Goal: Information Seeking & Learning: Learn about a topic

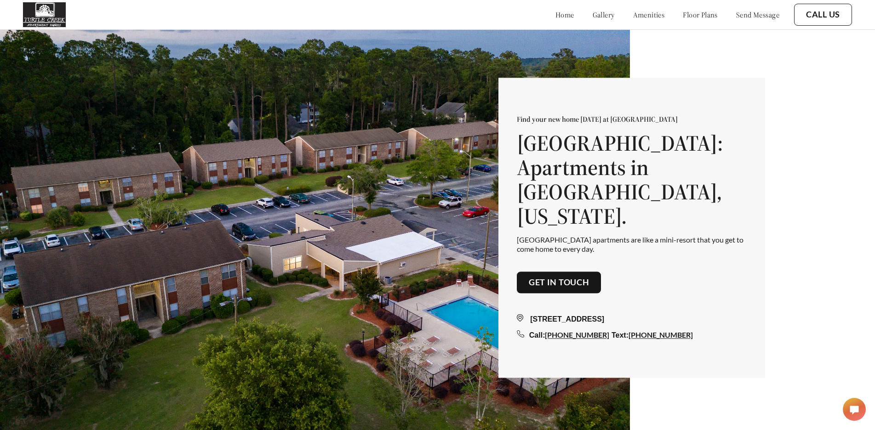
click at [706, 17] on link "floor plans" at bounding box center [699, 14] width 35 height 9
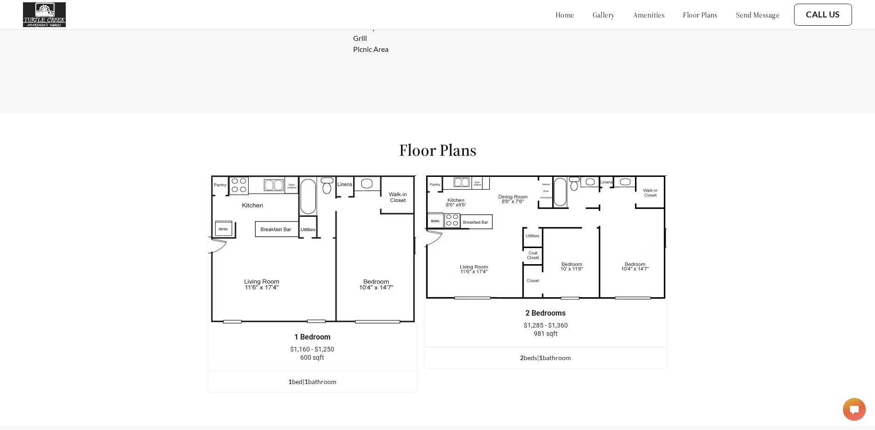
scroll to position [1097, 0]
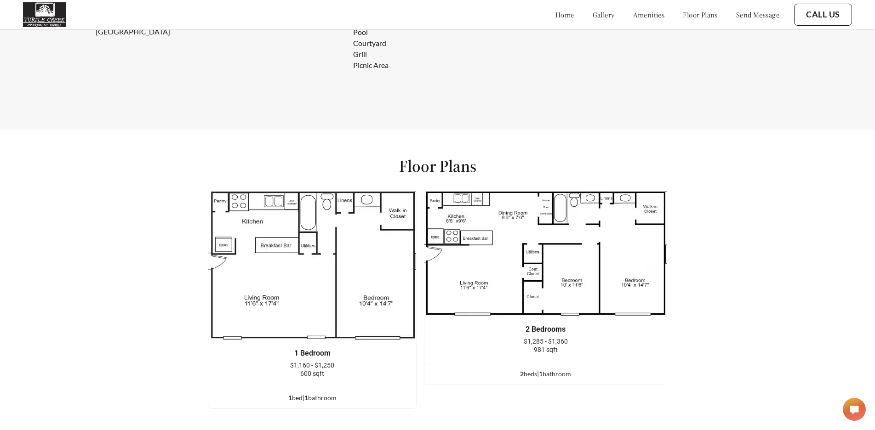
click at [631, 19] on div "home gallery amenities floor plans send message" at bounding box center [658, 14] width 242 height 25
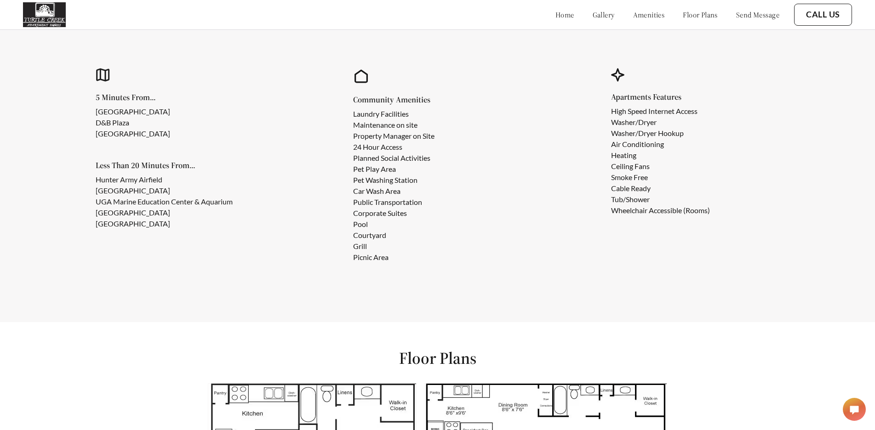
scroll to position [868, 0]
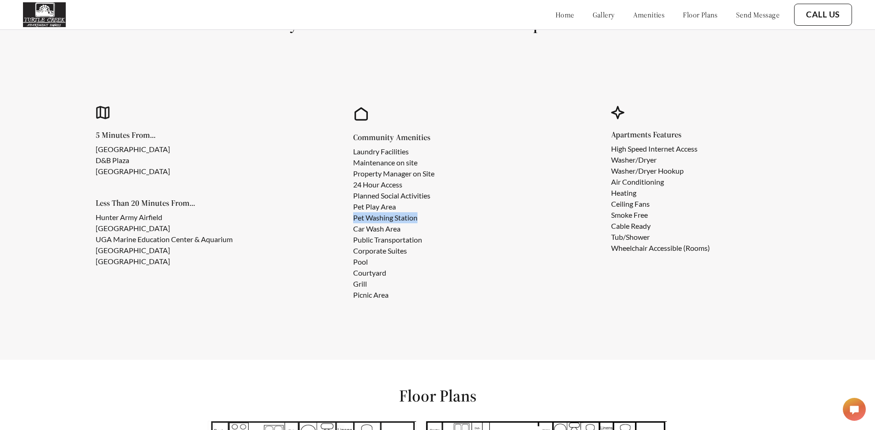
drag, startPoint x: 421, startPoint y: 227, endPoint x: 346, endPoint y: 227, distance: 74.9
click at [346, 227] on div "Community Amenities Laundry Facilities Maintenance on site Property Manager on …" at bounding box center [437, 204] width 233 height 252
click at [403, 234] on li "Car Wash Area" at bounding box center [393, 228] width 81 height 11
drag, startPoint x: 405, startPoint y: 239, endPoint x: 344, endPoint y: 243, distance: 60.8
click at [344, 243] on div "Community Amenities Laundry Facilities Maintenance on site Property Manager on …" at bounding box center [437, 204] width 233 height 252
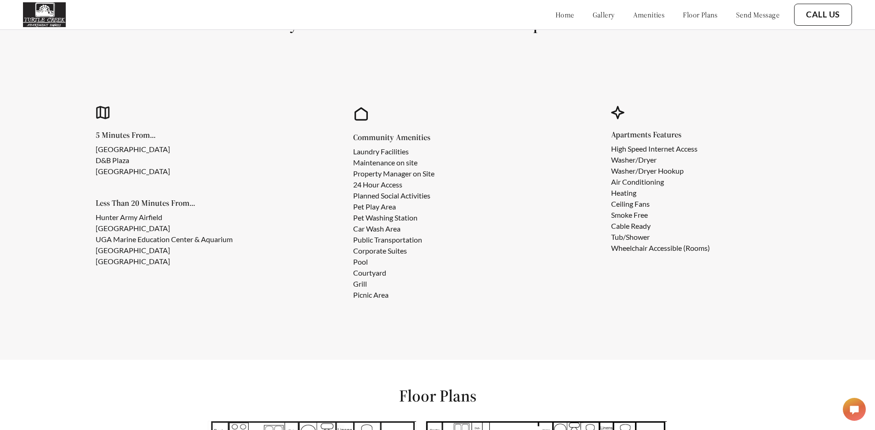
click at [362, 234] on li "Car Wash Area" at bounding box center [393, 228] width 81 height 11
drag, startPoint x: 365, startPoint y: 238, endPoint x: 402, endPoint y: 241, distance: 36.9
click at [402, 234] on li "Car Wash Area" at bounding box center [393, 228] width 81 height 11
drag, startPoint x: 357, startPoint y: 238, endPoint x: 384, endPoint y: 239, distance: 27.2
click at [384, 234] on li "Car Wash Area" at bounding box center [393, 228] width 81 height 11
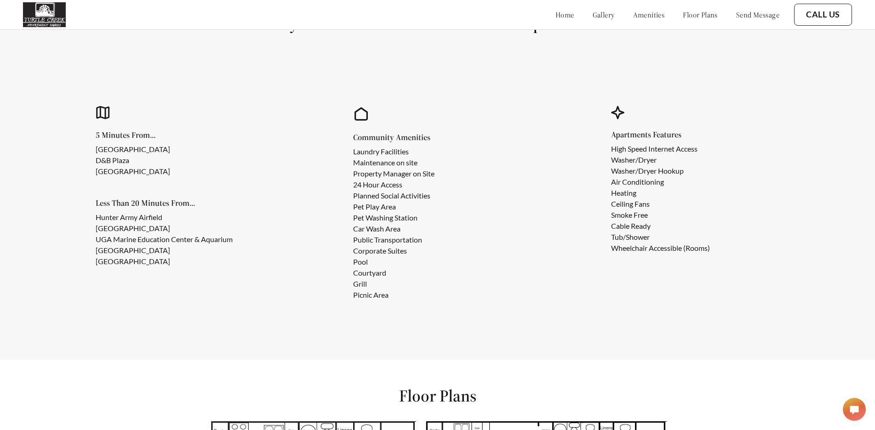
click at [412, 256] on li "Corporate Suites" at bounding box center [393, 250] width 81 height 11
drag, startPoint x: 654, startPoint y: 222, endPoint x: 614, endPoint y: 224, distance: 40.9
click at [614, 224] on div "Apartments Features High Speed Internet Access Washer/Dryer Washer/Dryer Hookup…" at bounding box center [695, 204] width 233 height 252
drag, startPoint x: 656, startPoint y: 233, endPoint x: 612, endPoint y: 234, distance: 43.7
click at [612, 234] on div "Apartments Features High Speed Internet Access Washer/Dryer Washer/Dryer Hookup…" at bounding box center [695, 204] width 233 height 252
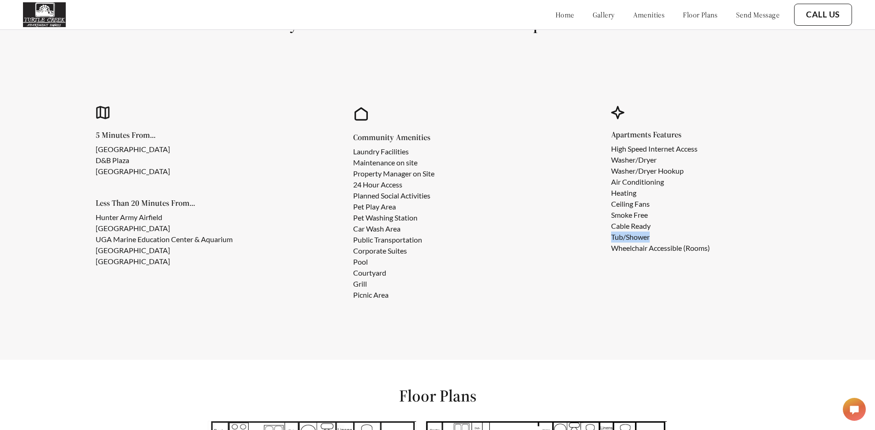
drag, startPoint x: 656, startPoint y: 245, endPoint x: 615, endPoint y: 247, distance: 41.0
click at [615, 247] on div "Apartments Features High Speed Internet Access Washer/Dryer Washer/Dryer Hookup…" at bounding box center [695, 204] width 233 height 252
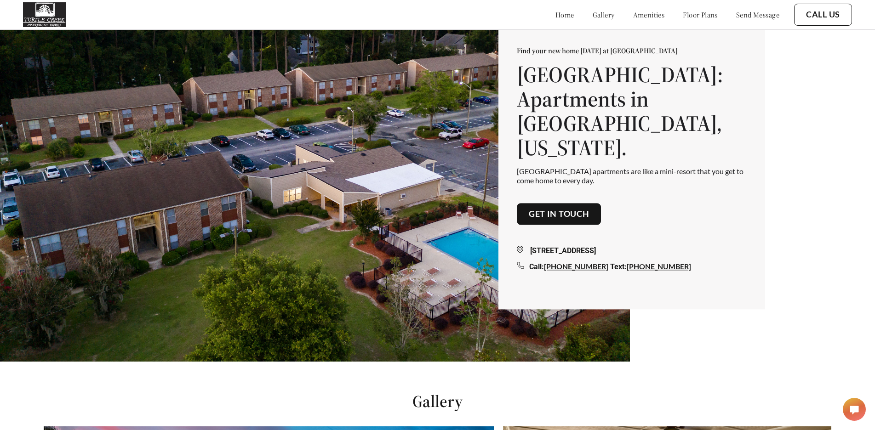
scroll to position [0, 0]
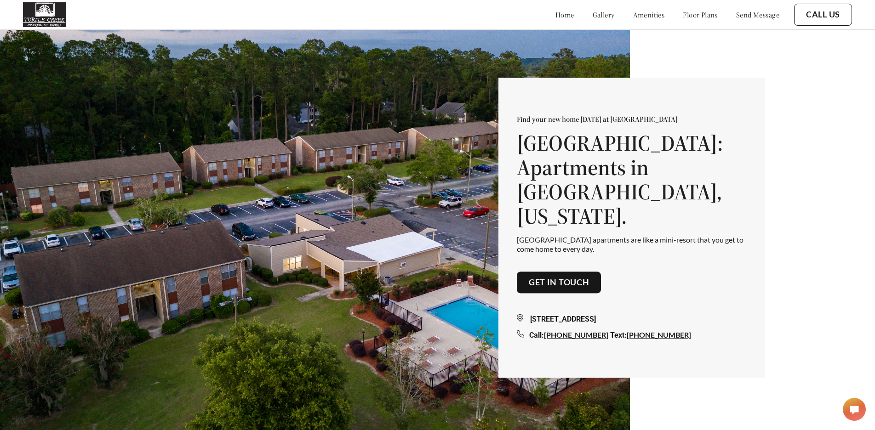
click at [592, 13] on link "gallery" at bounding box center [603, 14] width 22 height 9
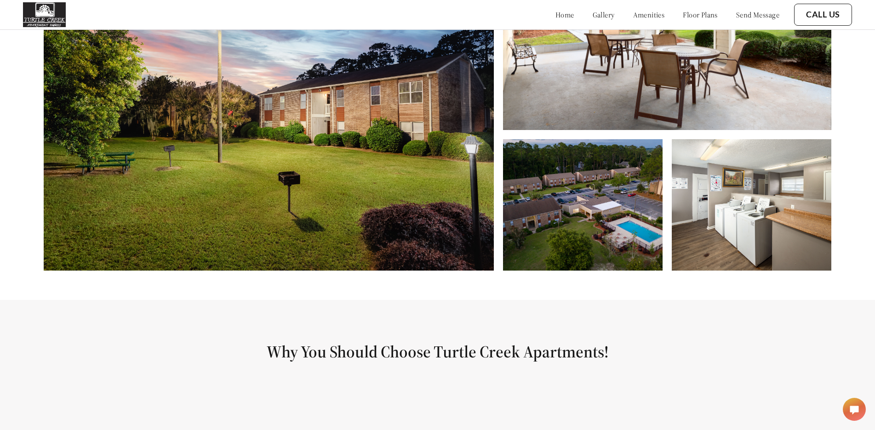
scroll to position [714, 0]
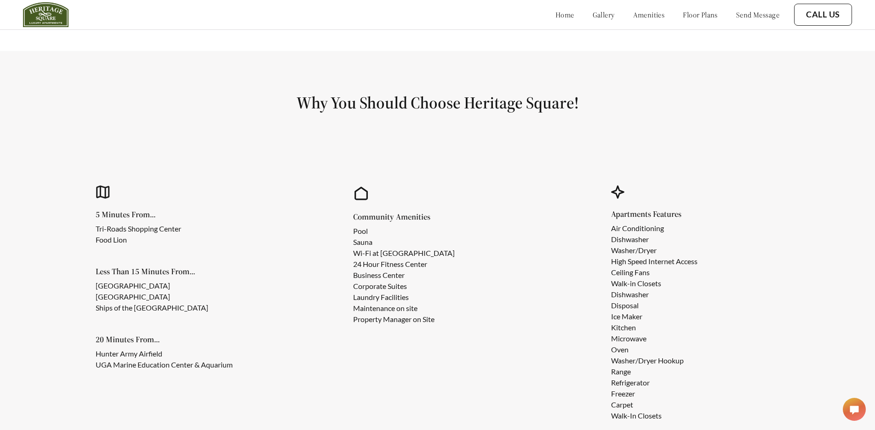
scroll to position [919, 0]
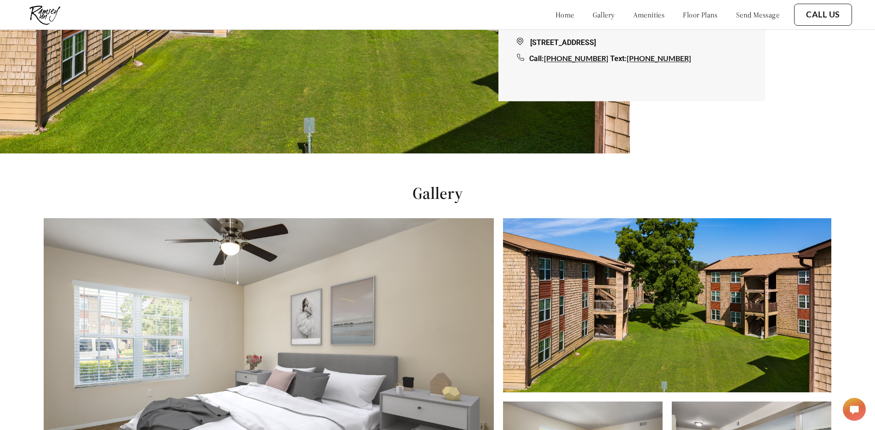
scroll to position [276, 0]
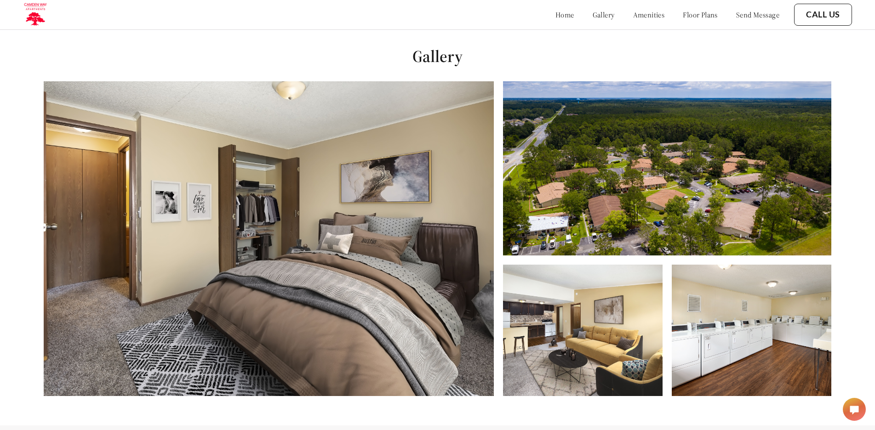
scroll to position [460, 0]
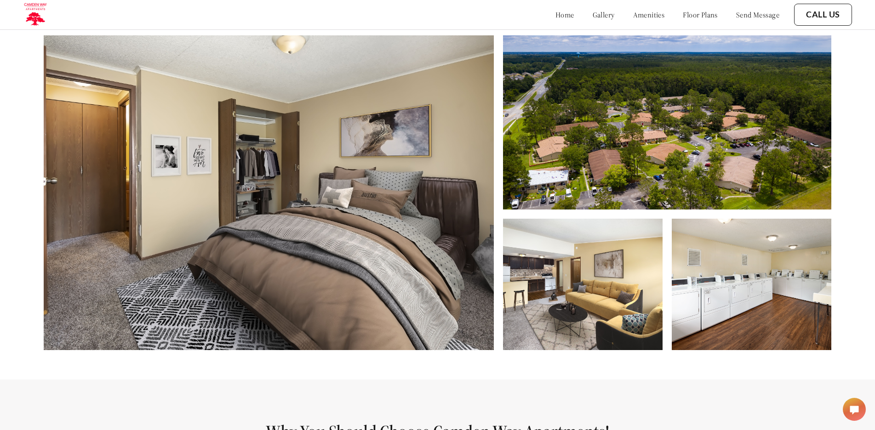
click at [567, 307] on img at bounding box center [582, 284] width 159 height 131
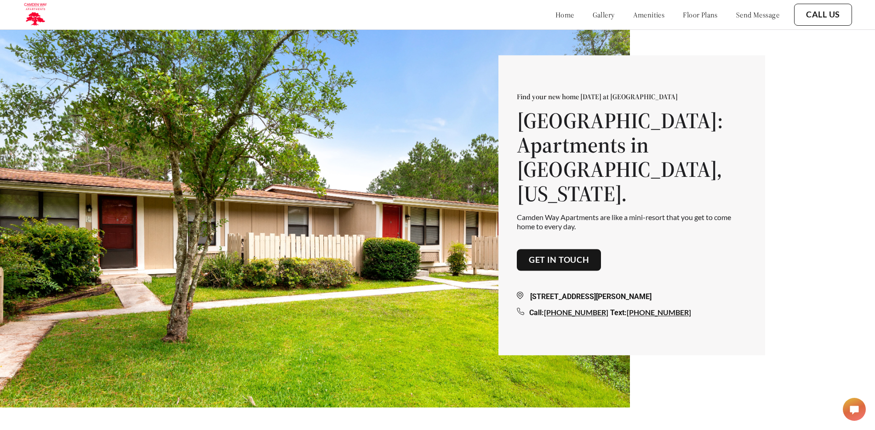
scroll to position [0, 0]
